Goal: Task Accomplishment & Management: Use online tool/utility

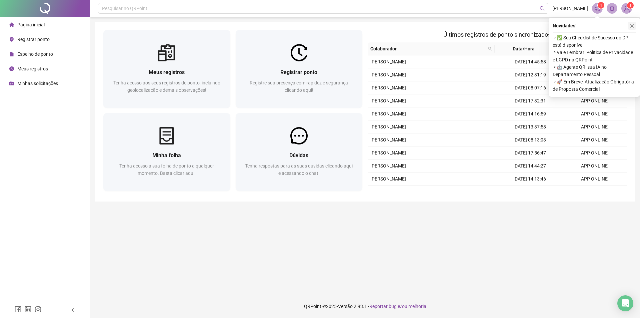
click at [633, 24] on icon "close" at bounding box center [632, 25] width 5 height 5
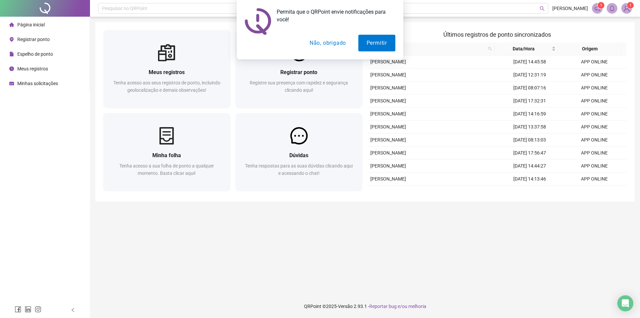
click at [338, 43] on button "Não, obrigado" at bounding box center [328, 43] width 53 height 17
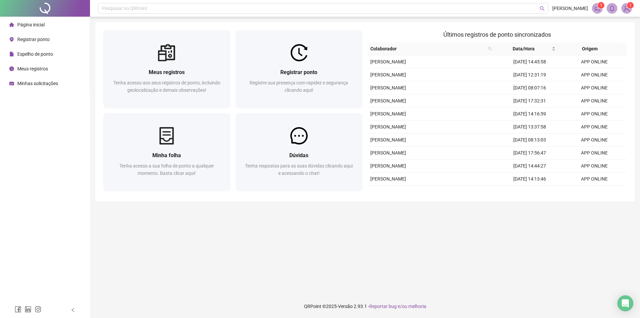
click at [628, 9] on img at bounding box center [627, 8] width 10 height 10
click at [439, 262] on main "Meus registros Tenha acesso aos seus registros de ponto, incluindo geolocalizaç…" at bounding box center [365, 155] width 540 height 267
drag, startPoint x: 595, startPoint y: 8, endPoint x: 281, endPoint y: 317, distance: 440.4
click at [595, 8] on icon "notification" at bounding box center [598, 8] width 6 height 6
click at [34, 38] on span "Registrar ponto" at bounding box center [33, 39] width 32 height 5
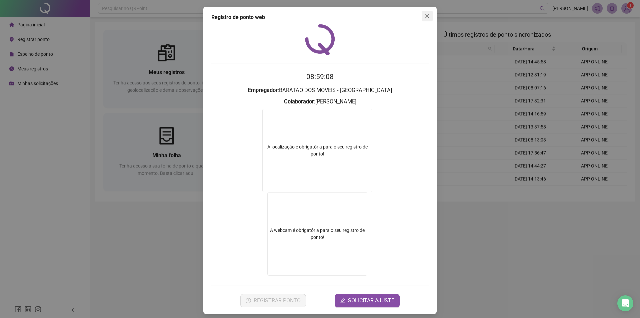
click at [425, 14] on icon "close" at bounding box center [427, 15] width 5 height 5
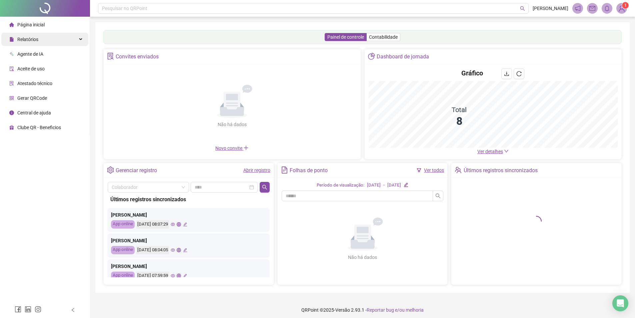
click at [81, 39] on icon at bounding box center [81, 39] width 3 height 0
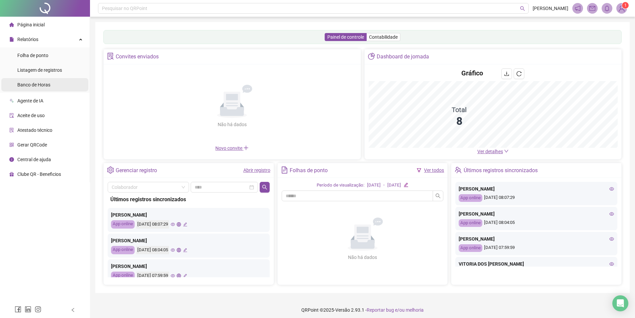
click at [36, 82] on span "Banco de Horas" at bounding box center [33, 84] width 33 height 5
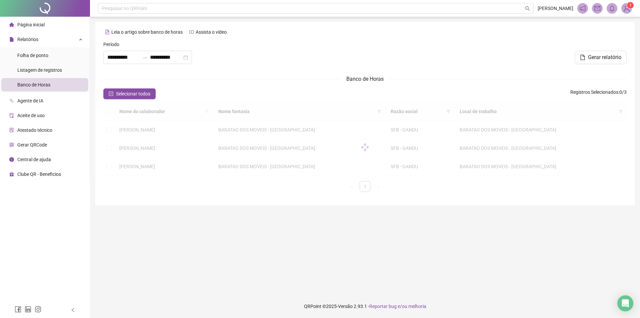
type input "**********"
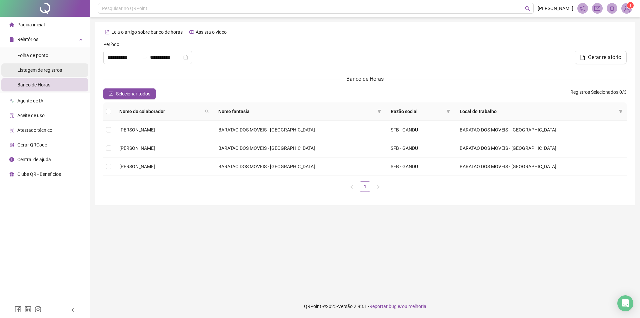
click at [43, 68] on span "Listagem de registros" at bounding box center [39, 69] width 45 height 5
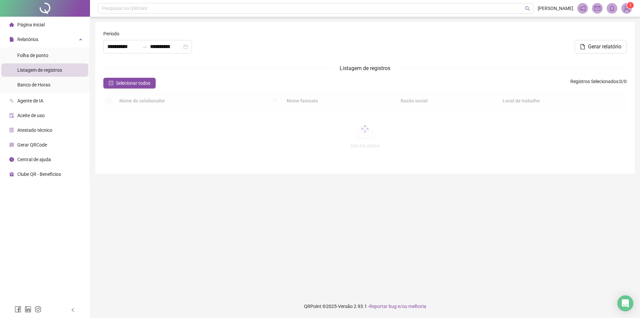
type input "**********"
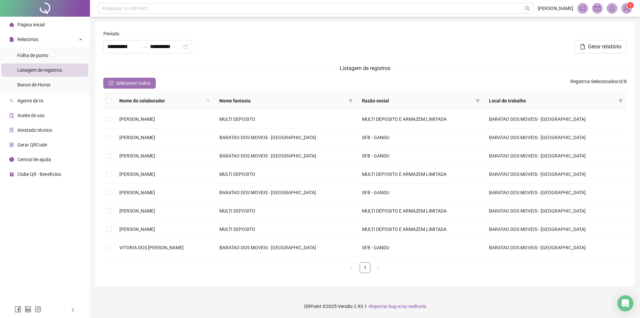
click at [128, 84] on span "Selecionar todos" at bounding box center [133, 82] width 34 height 7
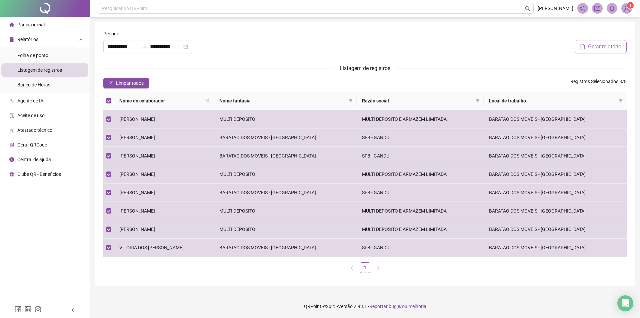
click at [595, 46] on span "Gerar relatório" at bounding box center [604, 47] width 33 height 8
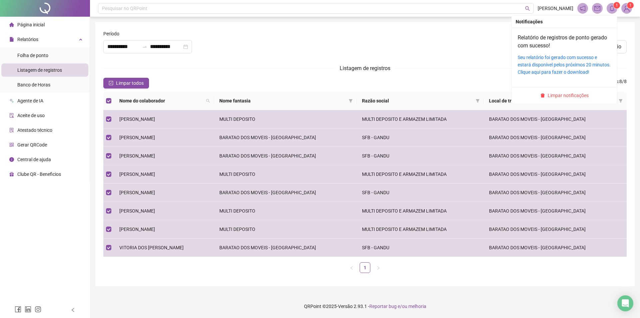
click at [610, 9] on icon "bell" at bounding box center [612, 8] width 6 height 6
click at [579, 64] on link "Seu relatório foi gerado com sucesso e estará disponível pelos próximos 20 minu…" at bounding box center [564, 65] width 93 height 20
click at [561, 73] on link "Seu relatório foi gerado com sucesso e estará disponível pelos próximos 20 minu…" at bounding box center [564, 65] width 93 height 20
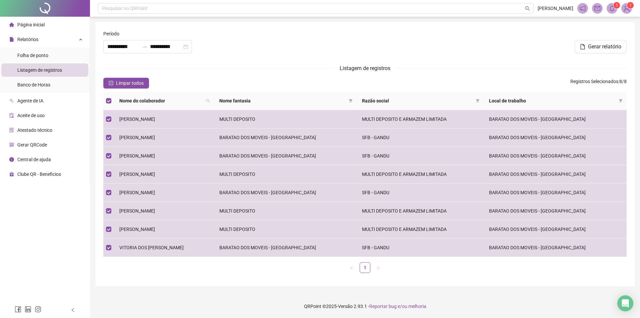
drag, startPoint x: 590, startPoint y: 0, endPoint x: 529, endPoint y: 66, distance: 89.7
click at [529, 66] on div "Listagem de registros" at bounding box center [365, 68] width 524 height 8
click at [620, 99] on icon "filter" at bounding box center [621, 100] width 4 height 3
click at [38, 70] on span "Listagem de registros" at bounding box center [39, 69] width 45 height 5
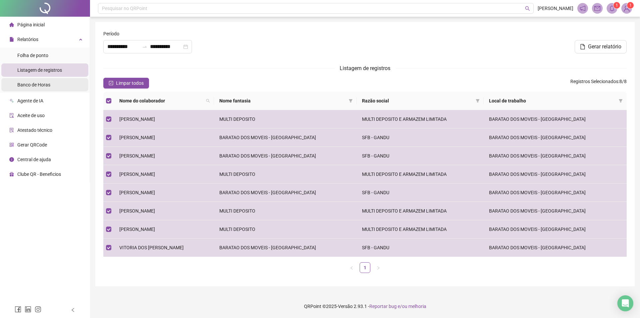
click at [43, 83] on span "Banco de Horas" at bounding box center [33, 84] width 33 height 5
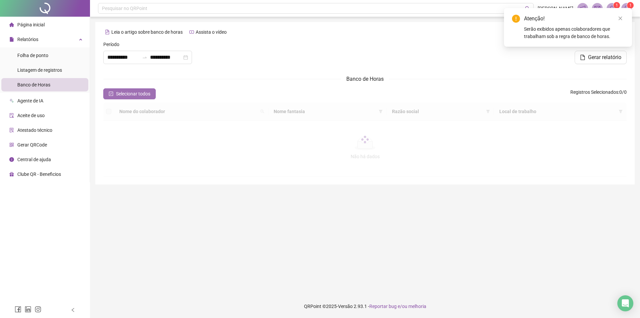
click at [132, 92] on span "Selecionar todos" at bounding box center [133, 93] width 34 height 7
type input "**********"
click at [55, 72] on span "Listagem de registros" at bounding box center [39, 69] width 45 height 5
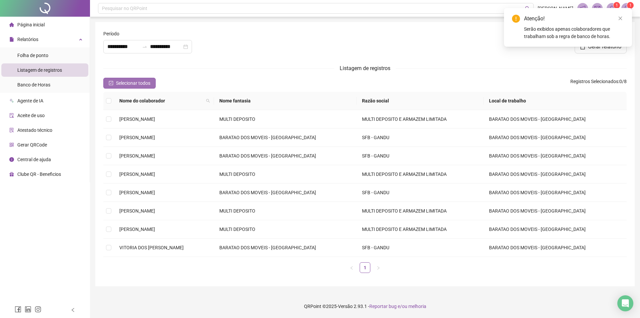
type input "**********"
click at [130, 83] on span "Selecionar todos" at bounding box center [133, 82] width 34 height 7
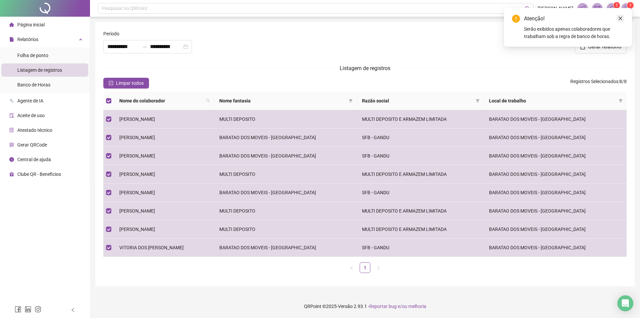
click at [619, 18] on icon "close" at bounding box center [620, 18] width 5 height 5
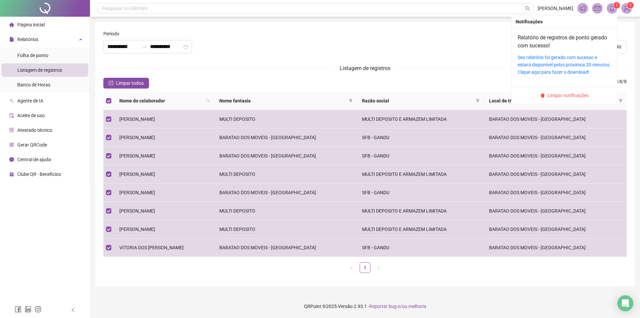
click at [614, 7] on sup "1" at bounding box center [617, 5] width 7 height 7
click at [553, 57] on link "Seu relatório foi gerado com sucesso e estará disponível pelos próximos 20 minu…" at bounding box center [564, 65] width 93 height 20
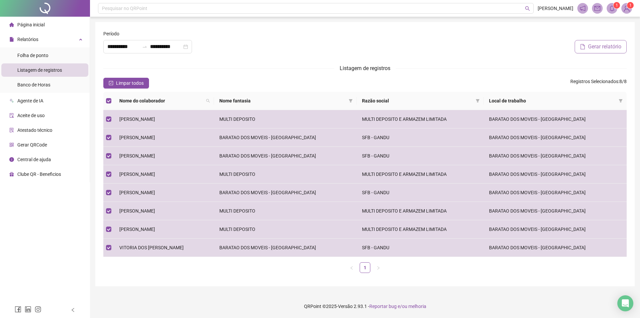
click at [593, 46] on span "Gerar relatório" at bounding box center [604, 47] width 33 height 8
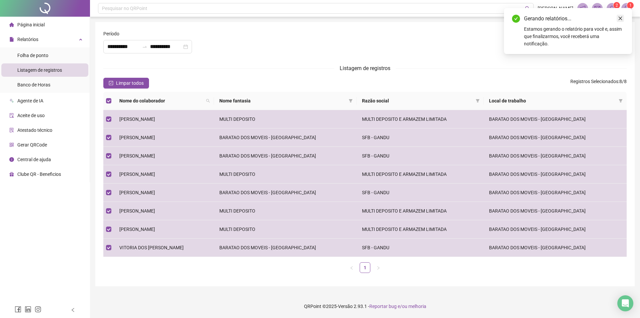
click at [619, 19] on icon "close" at bounding box center [620, 18] width 5 height 5
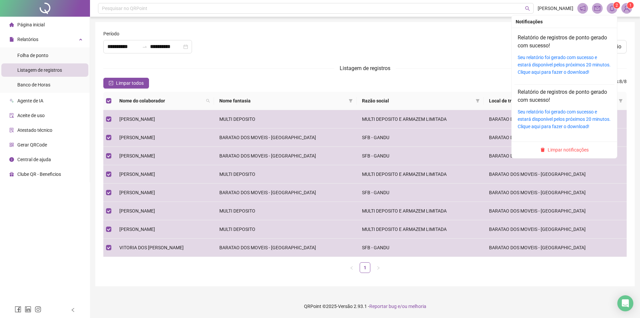
click at [612, 6] on icon "bell" at bounding box center [612, 8] width 5 height 6
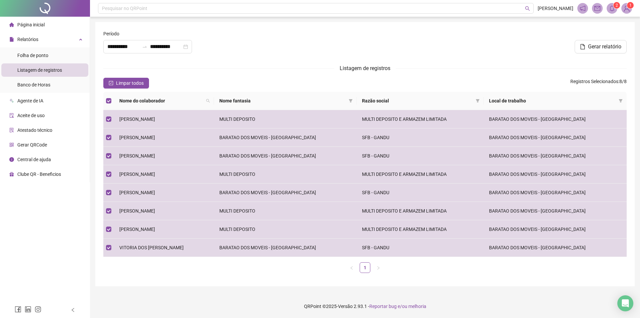
click at [612, 9] on icon "bell" at bounding box center [612, 8] width 6 height 6
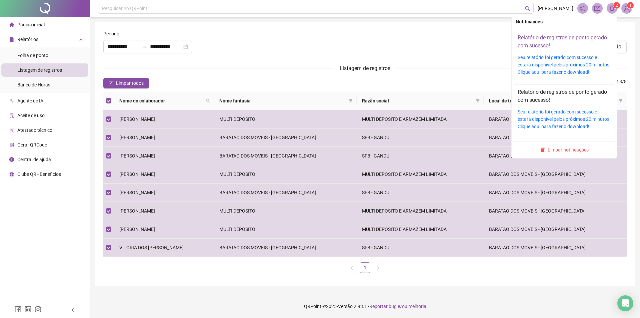
click at [546, 35] on link "Relatório de registros de ponto gerado com sucesso!" at bounding box center [562, 41] width 89 height 14
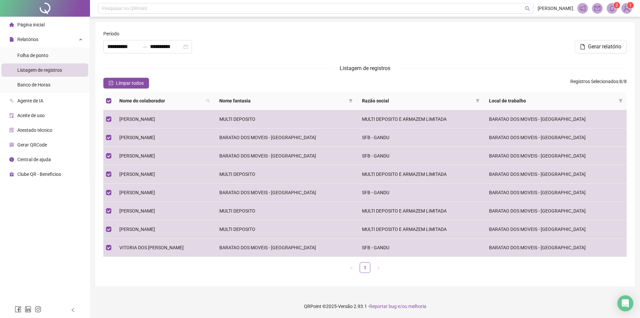
click at [625, 7] on img at bounding box center [627, 8] width 10 height 10
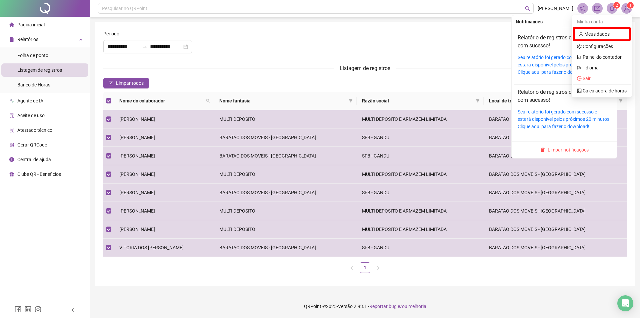
click at [612, 11] on icon "bell" at bounding box center [612, 8] width 5 height 6
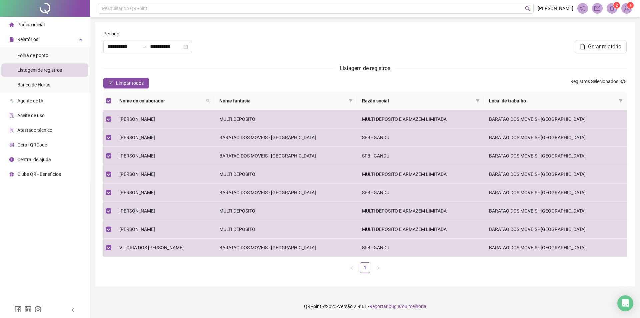
click at [367, 69] on span "Listagem de registros" at bounding box center [365, 68] width 51 height 6
click at [277, 48] on div at bounding box center [365, 44] width 176 height 29
click at [38, 54] on span "Folha de ponto" at bounding box center [32, 55] width 31 height 5
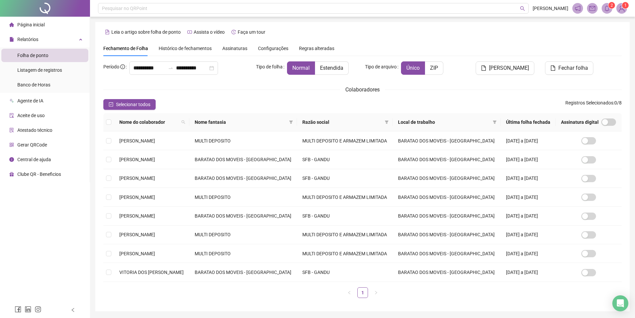
click at [605, 8] on icon "bell" at bounding box center [607, 8] width 6 height 6
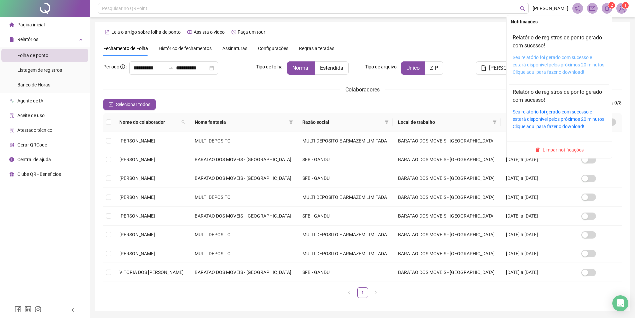
click at [571, 65] on link "Seu relatório foi gerado com sucesso e estará disponível pelos próximos 20 minu…" at bounding box center [559, 65] width 93 height 20
click at [565, 72] on link "Seu relatório foi gerado com sucesso e estará disponível pelos próximos 20 minu…" at bounding box center [559, 65] width 93 height 20
click at [567, 55] on link "Seu relatório foi gerado com sucesso e estará disponível pelos próximos 20 minu…" at bounding box center [559, 65] width 93 height 20
click at [556, 44] on link "Relatório de registros de ponto gerado com sucesso!" at bounding box center [557, 41] width 89 height 14
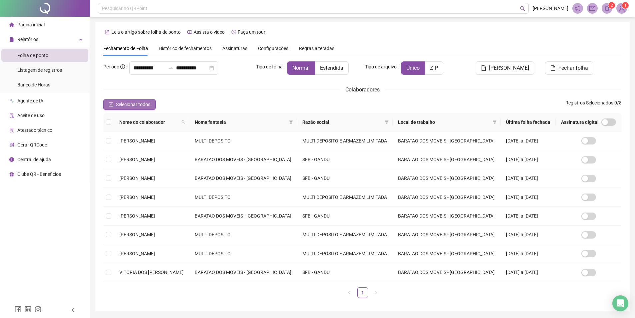
click at [142, 100] on button "Selecionar todos" at bounding box center [129, 104] width 52 height 11
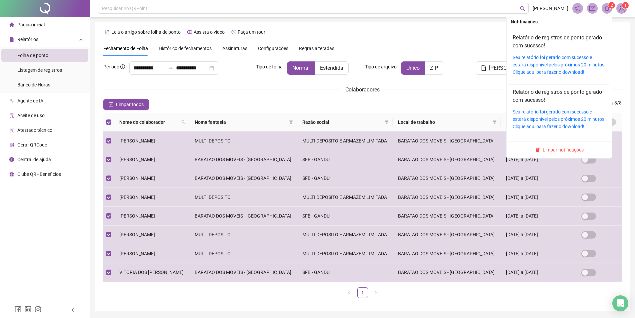
click at [609, 10] on icon "bell" at bounding box center [607, 8] width 6 height 6
click at [552, 110] on link "Seu relatório foi gerado com sucesso e estará disponível pelos próximos 20 minu…" at bounding box center [559, 119] width 93 height 20
click at [553, 116] on link "Seu relatório foi gerado com sucesso e estará disponível pelos próximos 20 minu…" at bounding box center [559, 119] width 93 height 20
click at [554, 124] on link "Seu relatório foi gerado com sucesso e estará disponível pelos próximos 20 minu…" at bounding box center [559, 119] width 93 height 20
click at [543, 37] on link "Relatório de registros de ponto gerado com sucesso!" at bounding box center [557, 41] width 89 height 14
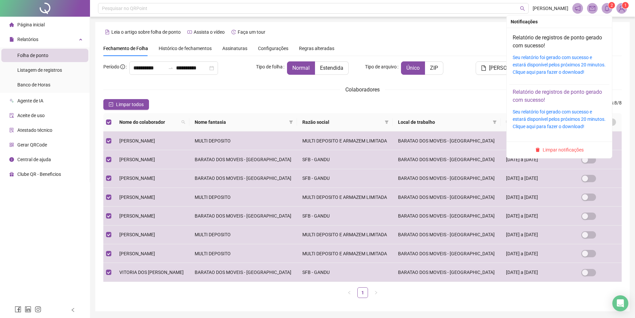
click at [544, 92] on link "Relatório de registros de ponto gerado com sucesso!" at bounding box center [557, 96] width 89 height 14
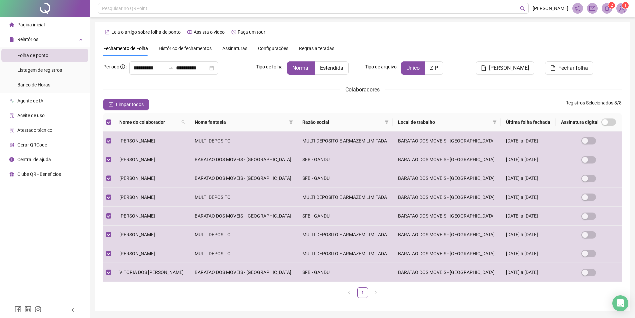
click at [575, 8] on span at bounding box center [578, 8] width 11 height 11
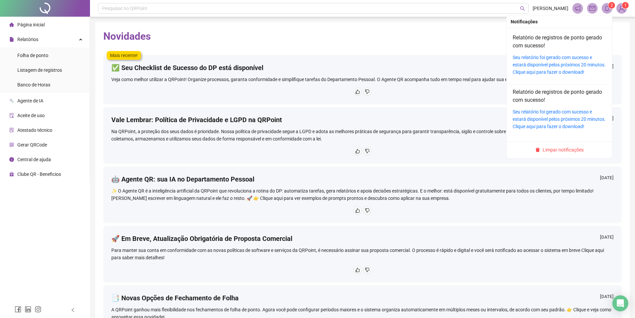
click at [606, 9] on icon "bell" at bounding box center [607, 8] width 6 height 6
click at [558, 56] on link "Seu relatório foi gerado com sucesso e estará disponível pelos próximos 20 minu…" at bounding box center [559, 65] width 93 height 20
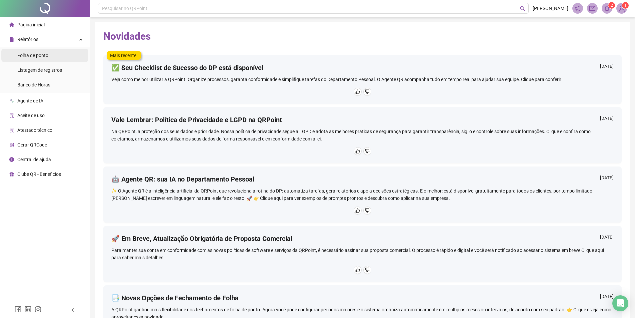
click at [36, 56] on span "Folha de ponto" at bounding box center [32, 55] width 31 height 5
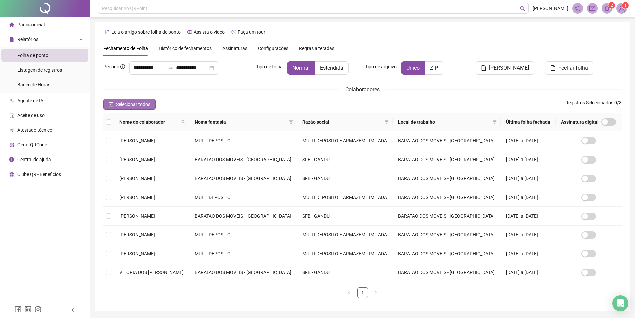
click at [138, 104] on span "Selecionar todos" at bounding box center [133, 104] width 34 height 7
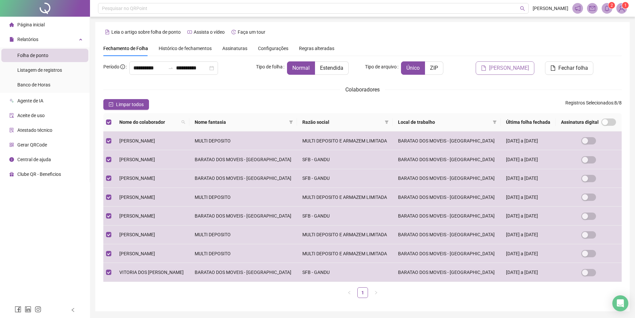
click at [514, 68] on span "Gerar espelho" at bounding box center [509, 68] width 40 height 8
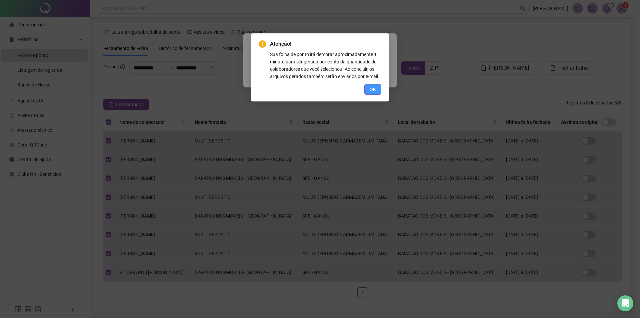
click at [372, 90] on span "OK" at bounding box center [373, 89] width 6 height 7
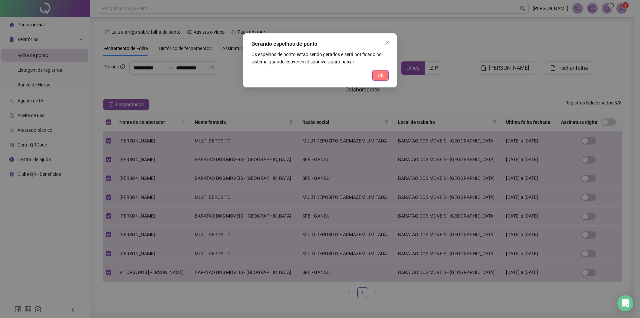
click at [382, 77] on span "Ok" at bounding box center [381, 75] width 6 height 7
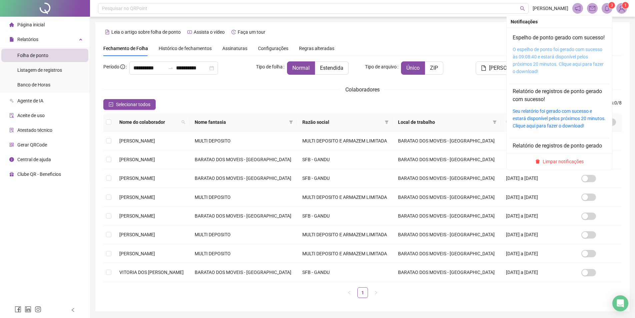
click at [561, 58] on link "O espelho de ponto foi gerado com sucesso às 09:08:40 e estará disponível pelos…" at bounding box center [558, 60] width 91 height 27
